Goal: Find specific page/section: Find specific page/section

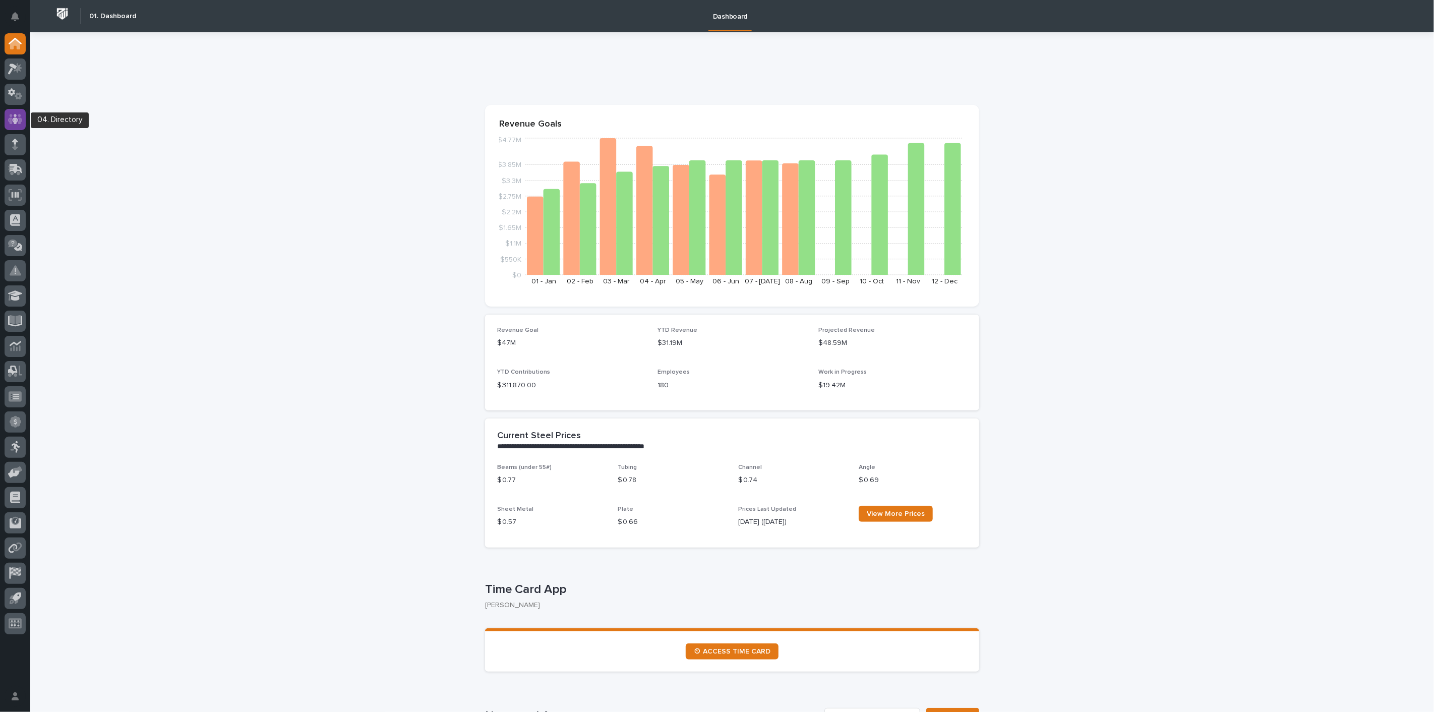
click at [21, 119] on icon at bounding box center [15, 119] width 15 height 10
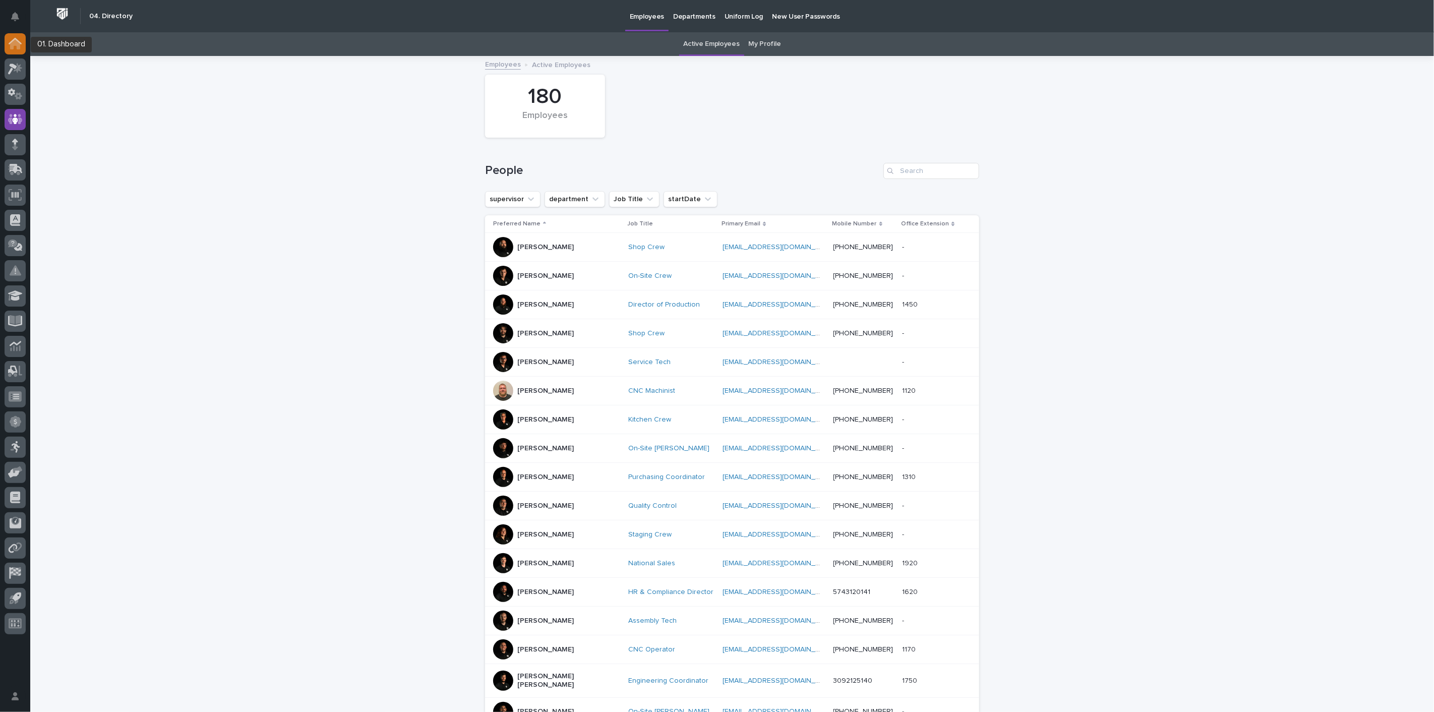
click at [15, 36] on div at bounding box center [15, 43] width 21 height 21
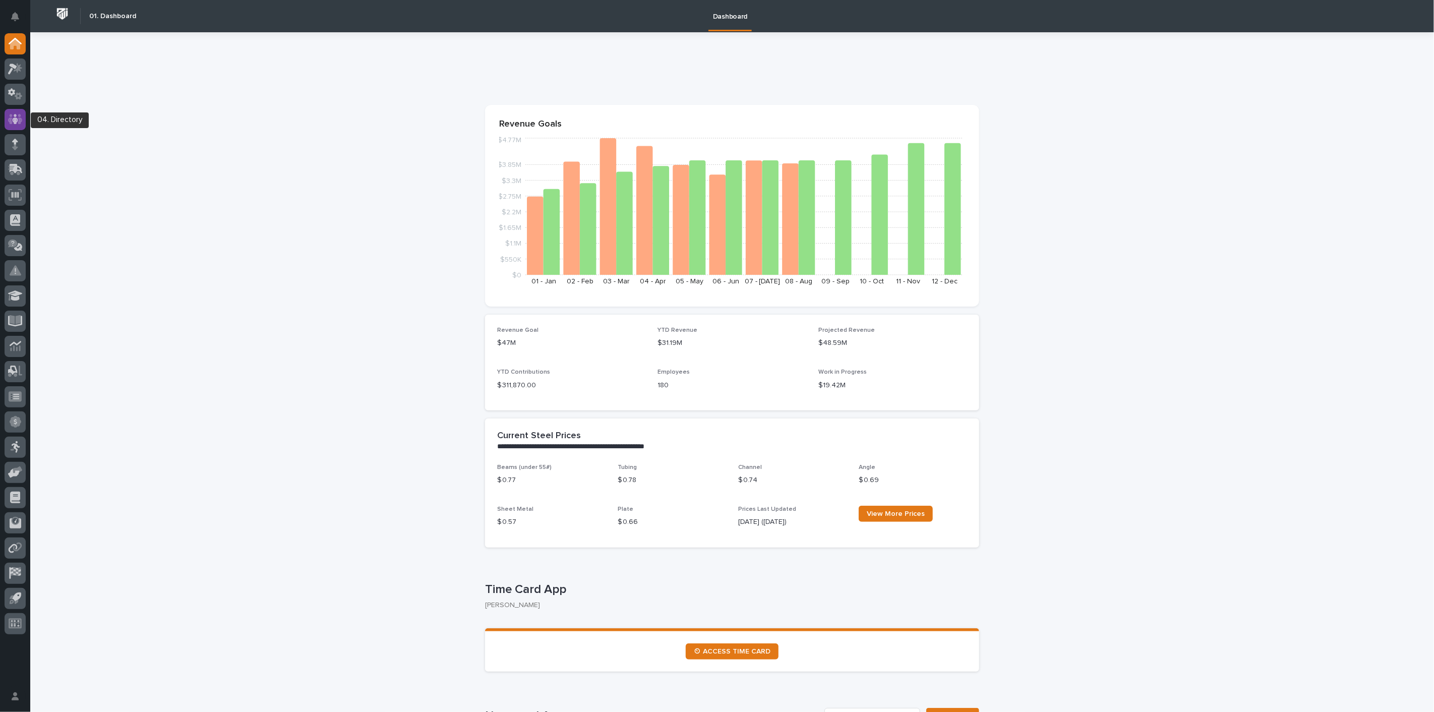
click at [10, 120] on icon at bounding box center [15, 119] width 15 height 10
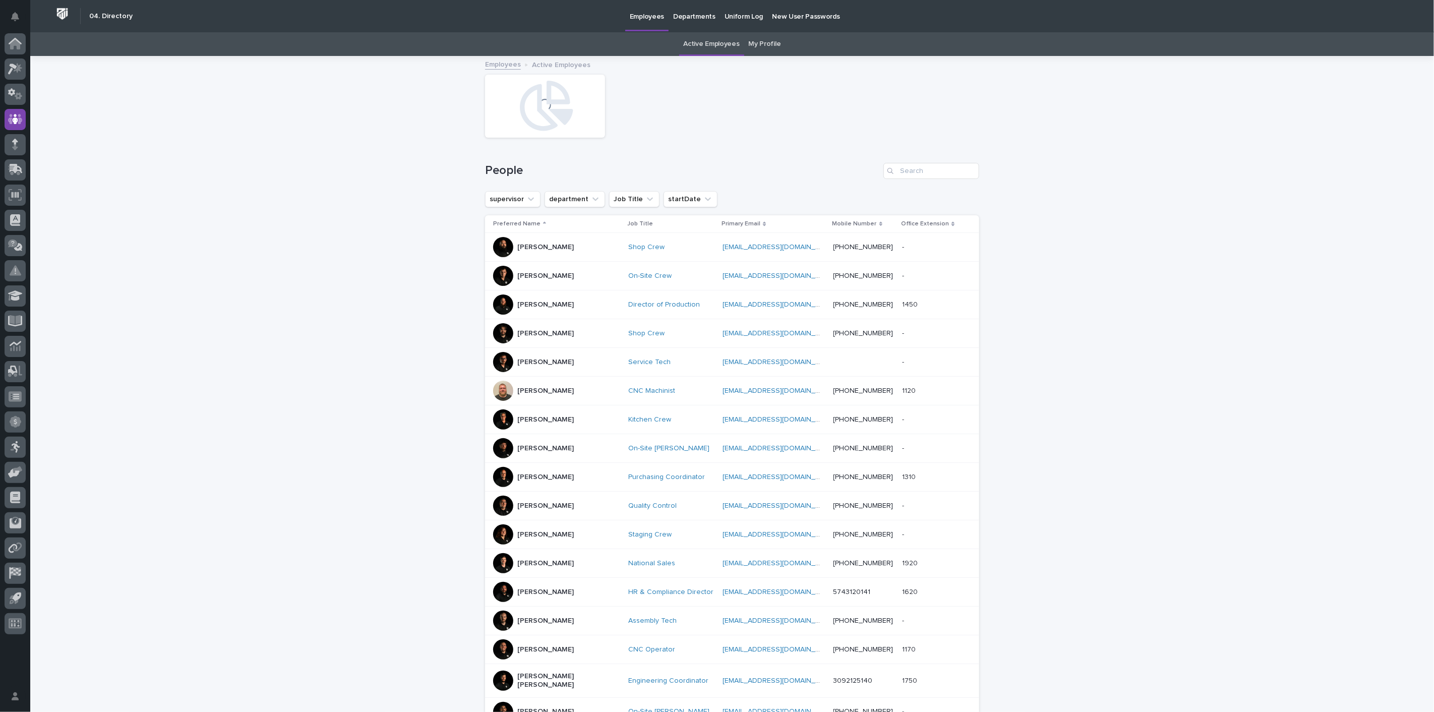
click at [759, 46] on link "My Profile" at bounding box center [765, 44] width 32 height 24
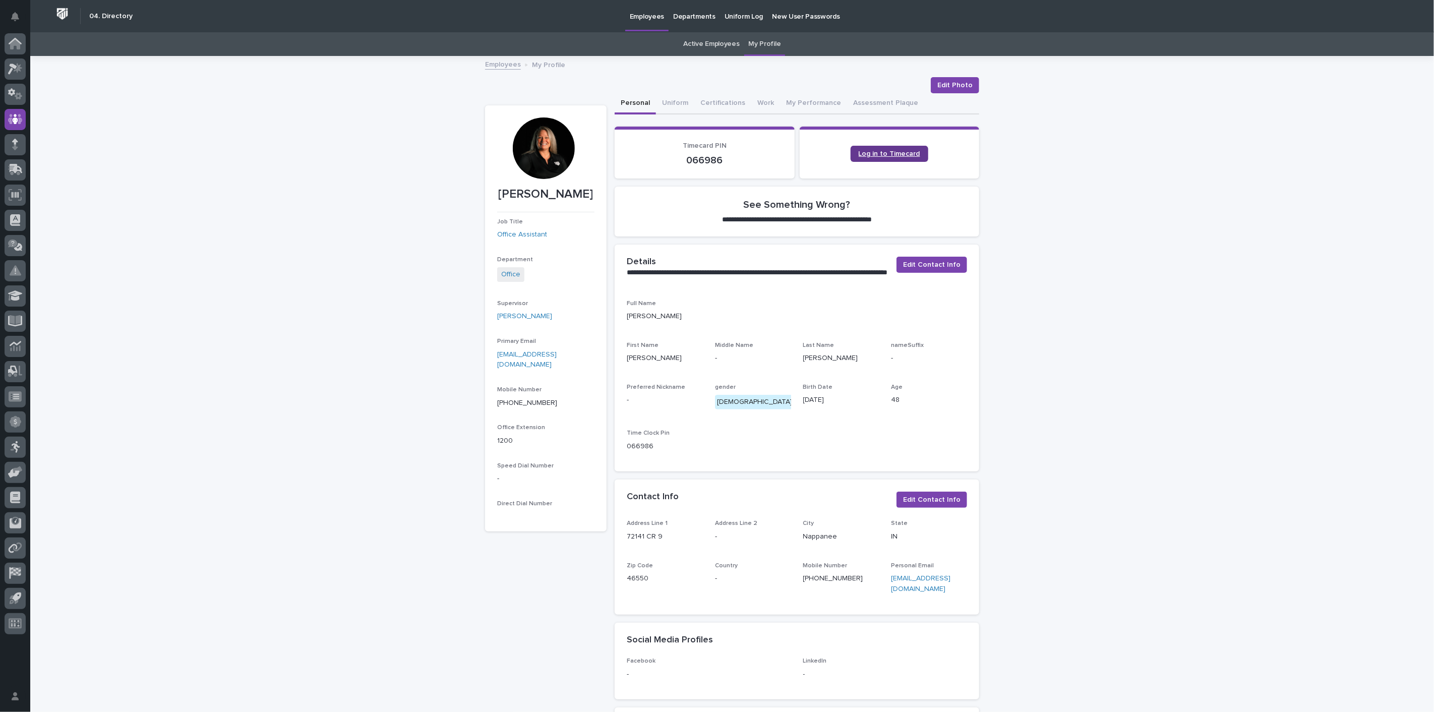
click at [897, 155] on span "Log in to Timecard" at bounding box center [890, 153] width 62 height 7
